Goal: Information Seeking & Learning: Learn about a topic

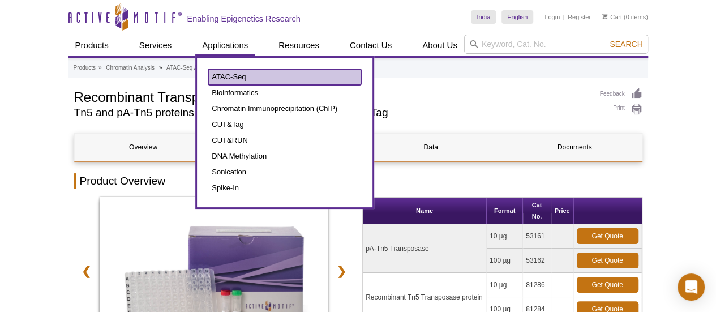
click at [231, 77] on link "ATAC-Seq" at bounding box center [284, 77] width 153 height 16
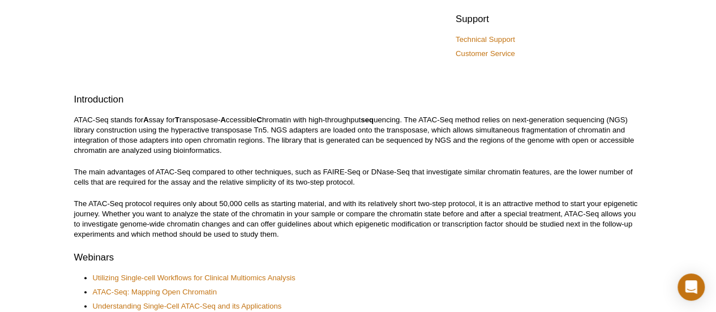
scroll to position [545, 0]
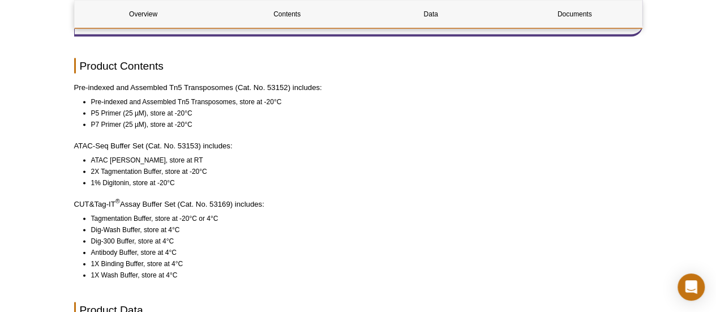
scroll to position [1091, 0]
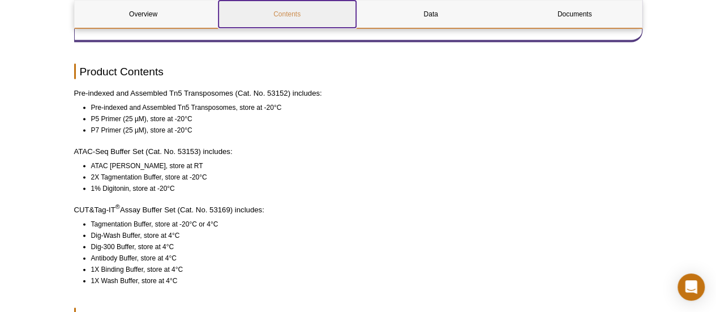
click at [284, 12] on link "Contents" at bounding box center [286, 14] width 137 height 27
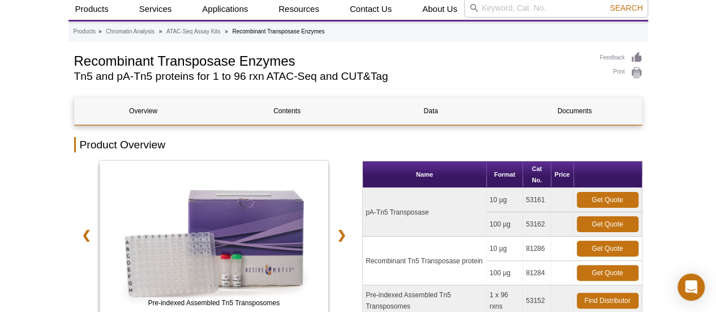
scroll to position [35, 0]
